Goal: Information Seeking & Learning: Find specific fact

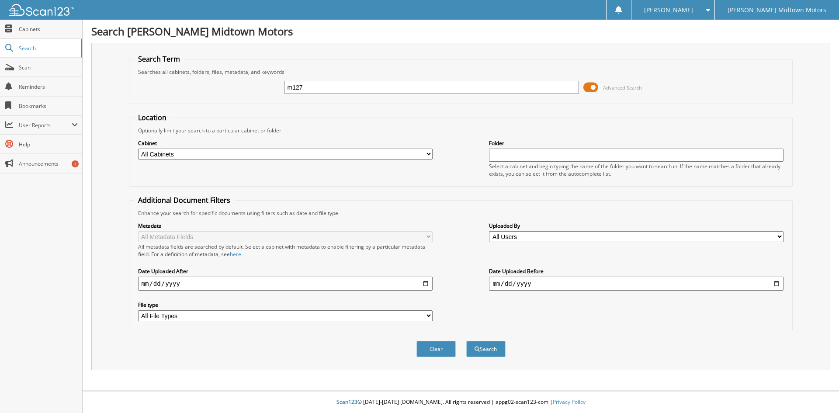
type input "m127"
click at [466, 341] on button "Search" at bounding box center [485, 349] width 39 height 16
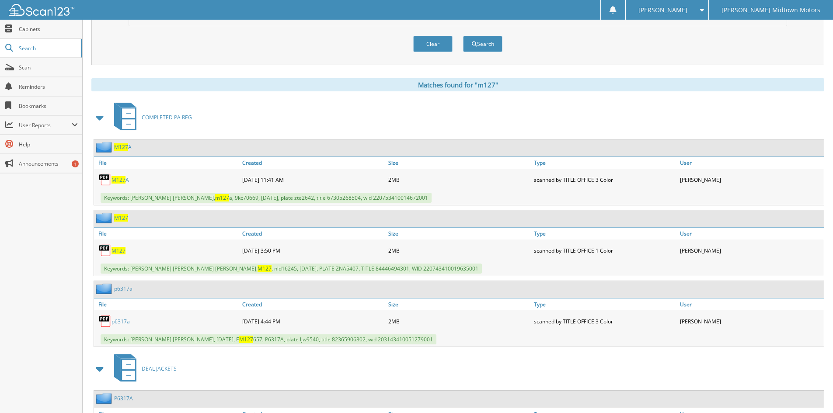
scroll to position [306, 0]
click at [124, 248] on span "M127" at bounding box center [118, 249] width 14 height 7
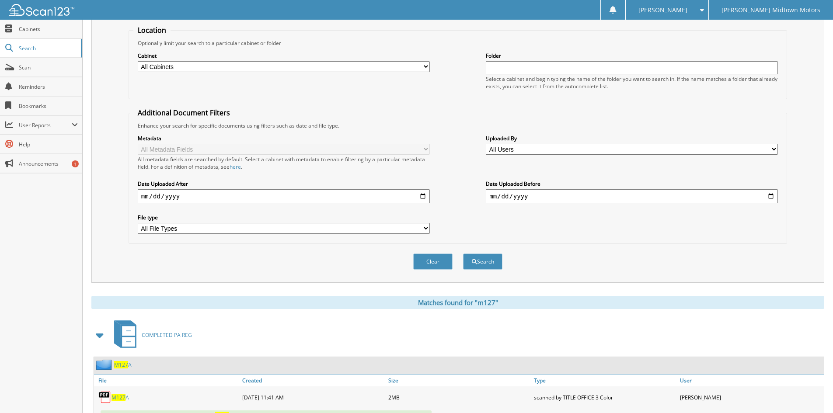
scroll to position [0, 0]
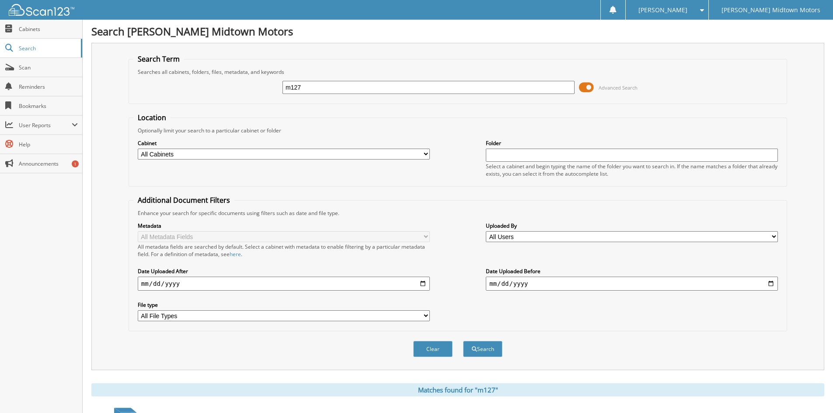
click at [310, 83] on input "m127" at bounding box center [428, 87] width 292 height 13
type input "dennis tuttle"
click at [463, 341] on button "Search" at bounding box center [482, 349] width 39 height 16
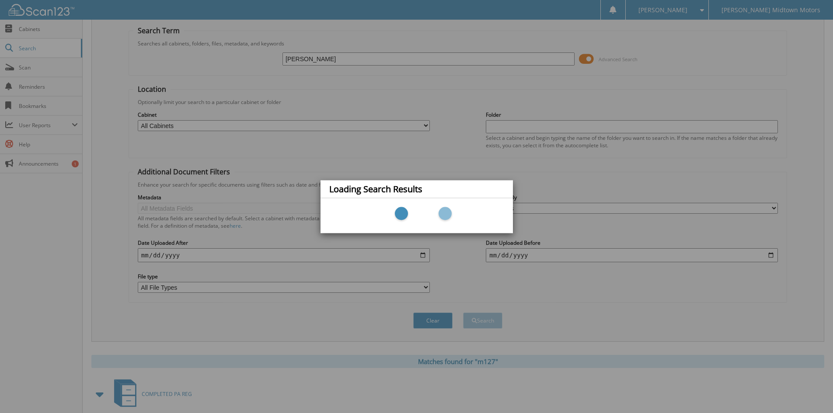
scroll to position [44, 0]
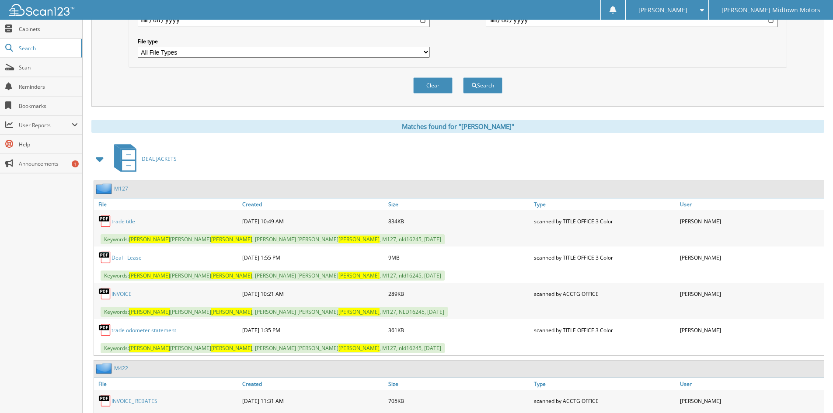
scroll to position [306, 0]
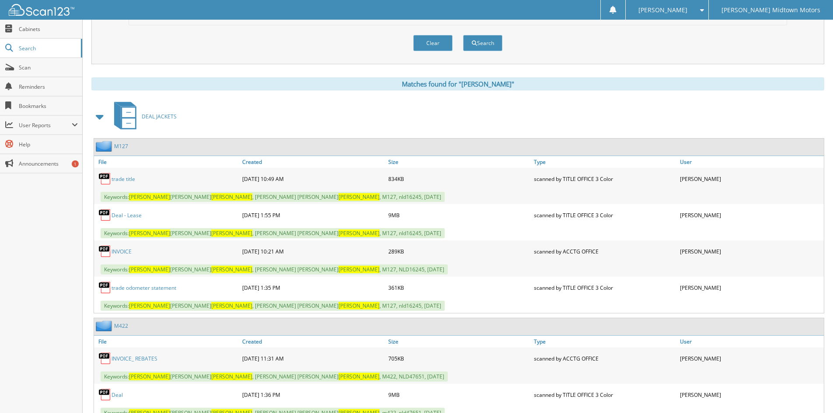
click at [118, 218] on link "Deal - Lease" at bounding box center [126, 215] width 30 height 7
